Goal: Information Seeking & Learning: Find specific fact

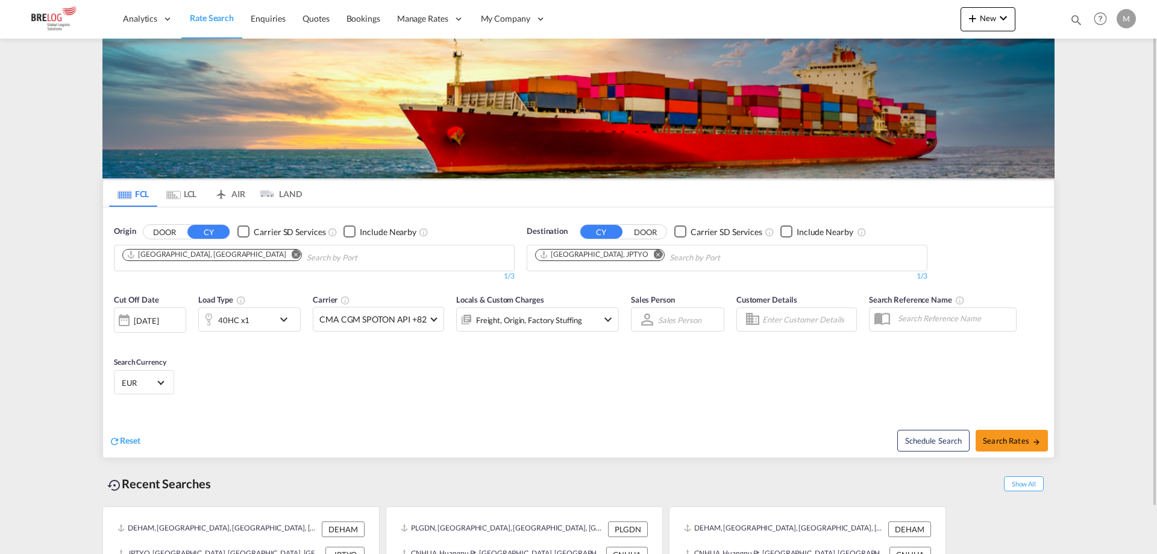
click at [292, 257] on md-icon "Remove" at bounding box center [296, 253] width 9 height 9
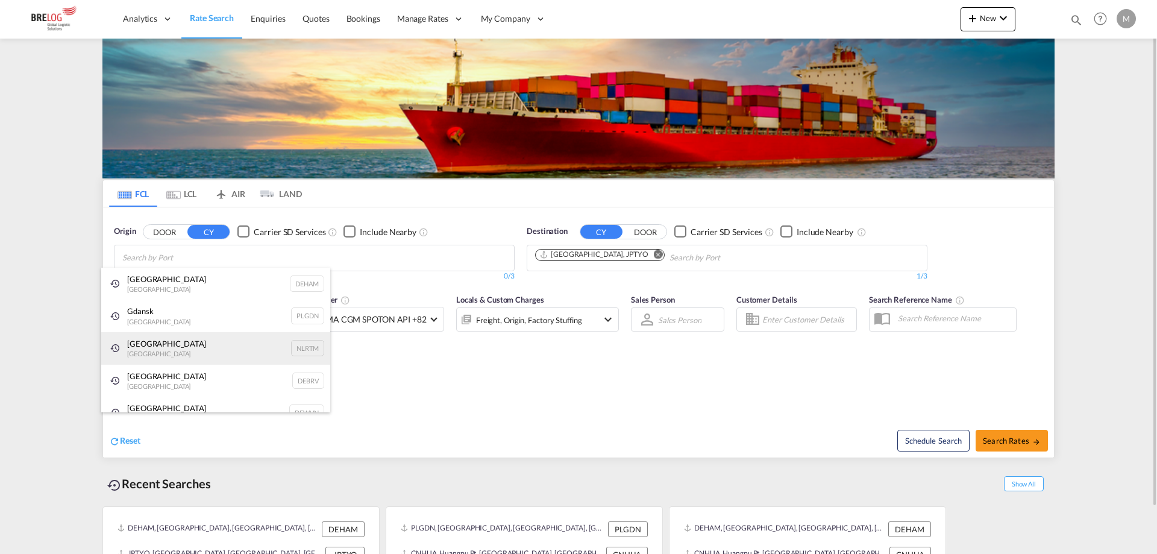
click at [178, 345] on div "[GEOGRAPHIC_DATA] [GEOGRAPHIC_DATA] NLRTM" at bounding box center [215, 348] width 229 height 33
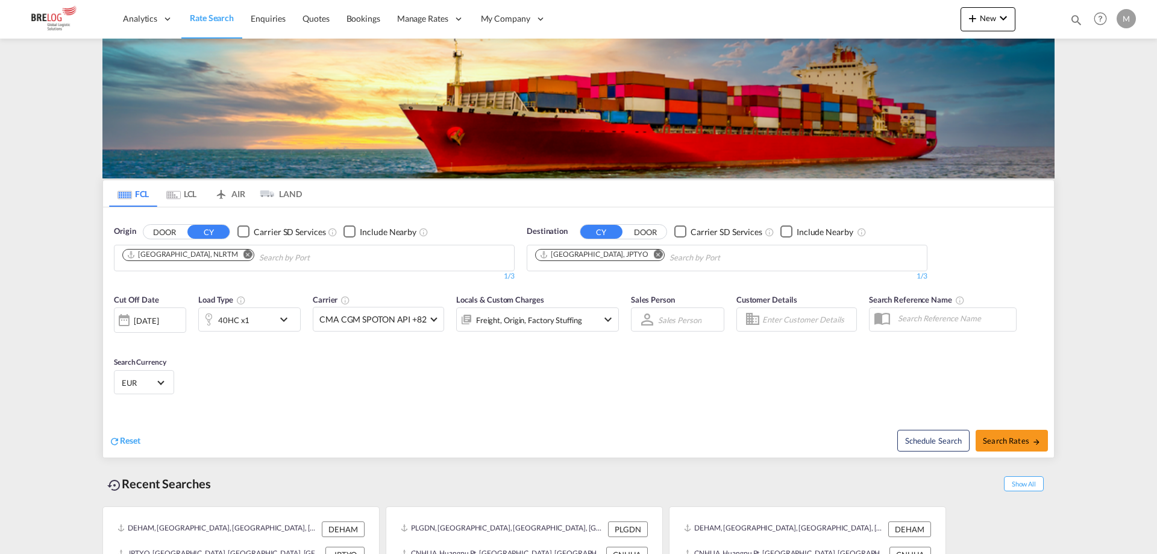
click at [654, 253] on md-icon "Remove" at bounding box center [658, 253] width 9 height 9
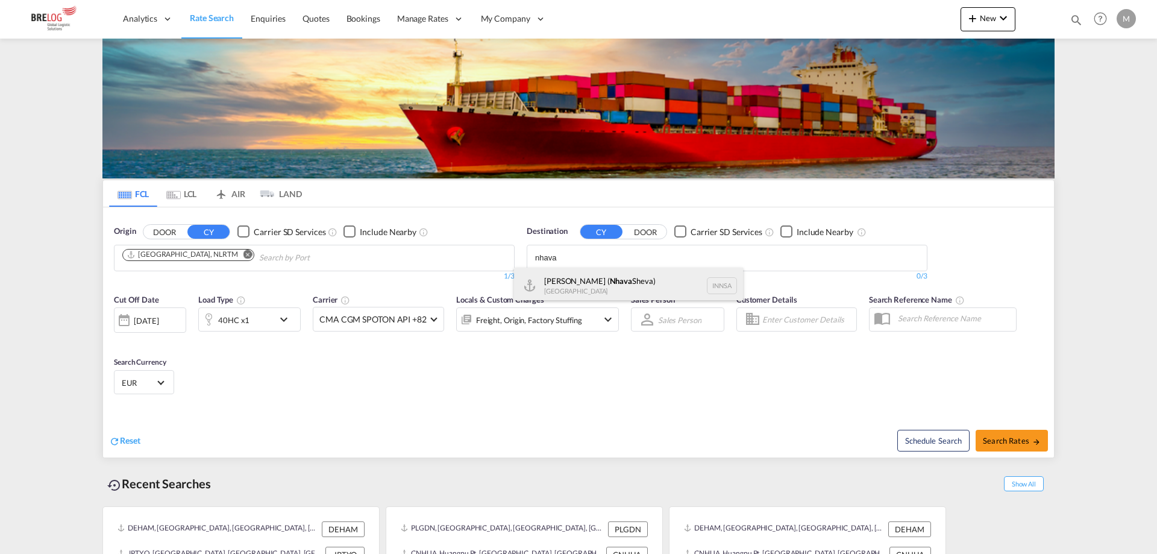
type input "nhava"
click at [595, 280] on div "[PERSON_NAME] ( [GEOGRAPHIC_DATA]) [GEOGRAPHIC_DATA] [GEOGRAPHIC_DATA]" at bounding box center [628, 286] width 229 height 36
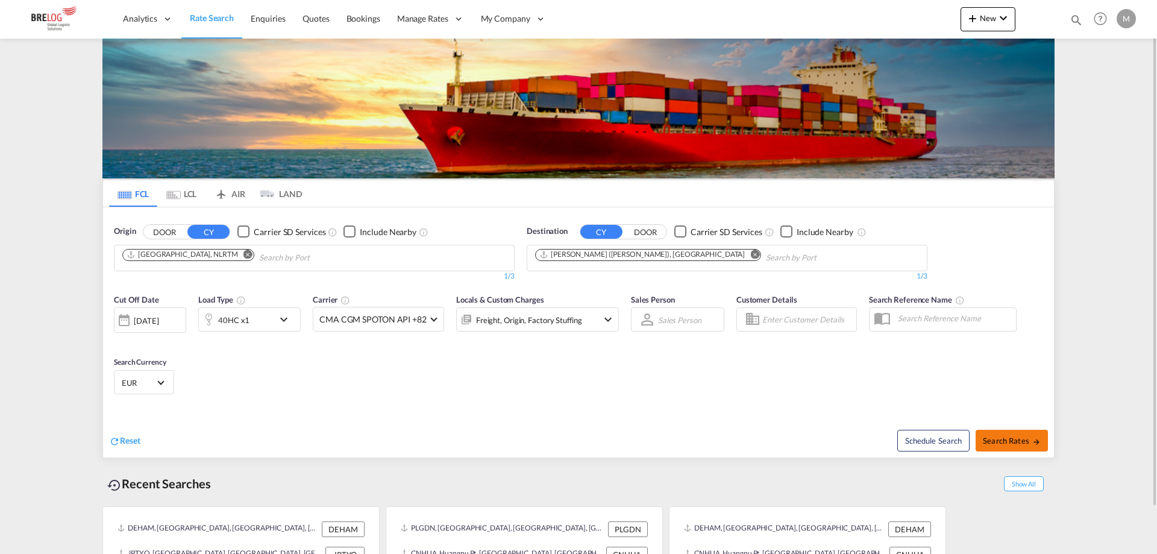
click at [1018, 437] on span "Search Rates" at bounding box center [1012, 441] width 58 height 10
type input "NLRTM to INNSA / [DATE]"
